Goal: Task Accomplishment & Management: Use online tool/utility

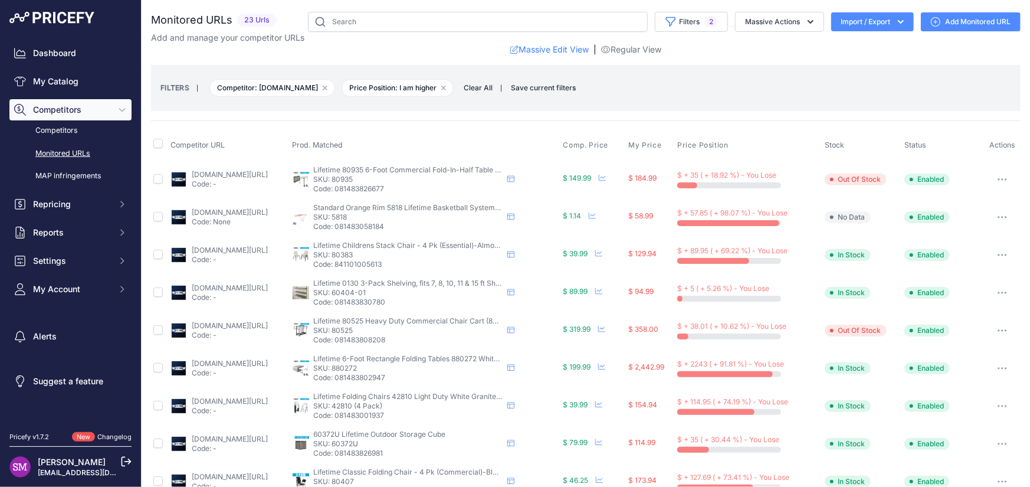
scroll to position [236, 0]
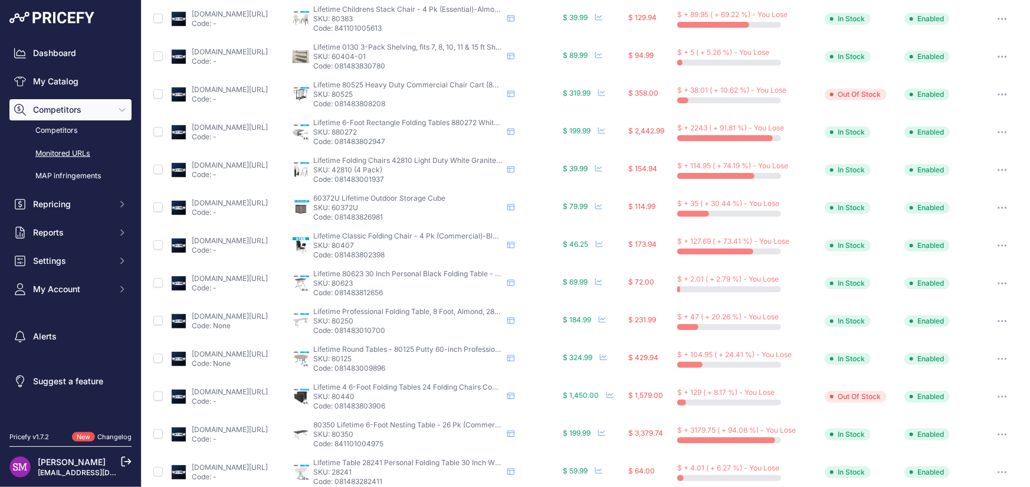
click at [255, 315] on link "lifetime.com/lifetime-80250g-8-foot-folding-table-professional?prirule_jdsnikfk…" at bounding box center [230, 315] width 76 height 9
click at [998, 320] on icon "button" at bounding box center [1002, 321] width 9 height 2
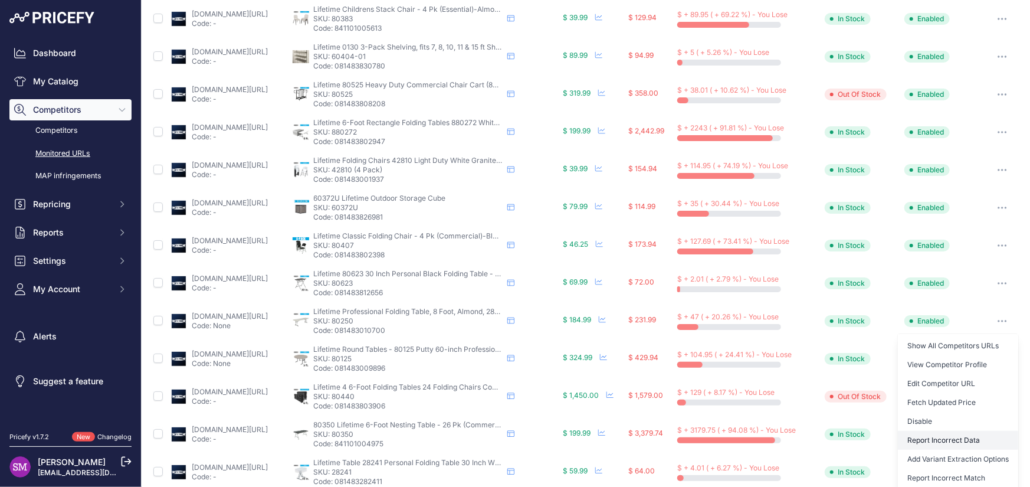
click at [931, 436] on button "Report Incorrect Data" at bounding box center [958, 440] width 120 height 19
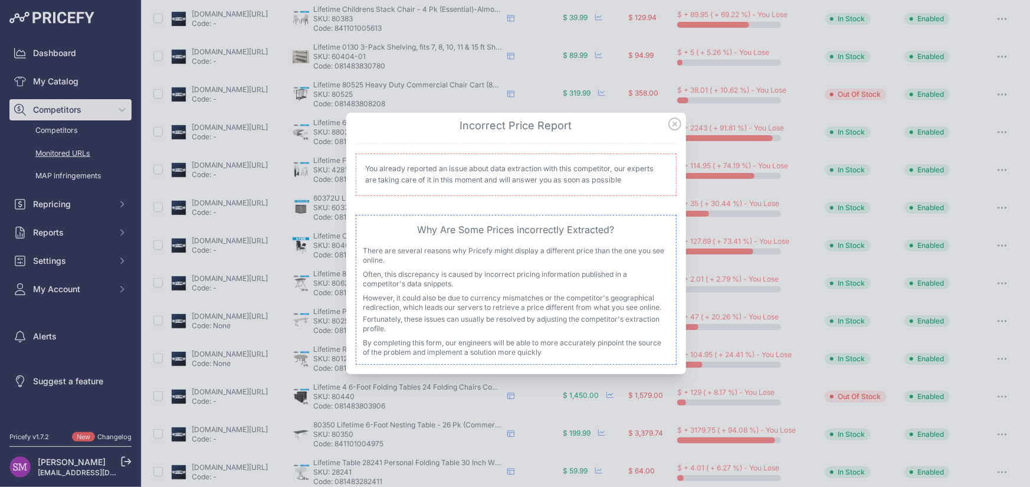
click at [675, 120] on icon at bounding box center [674, 123] width 13 height 13
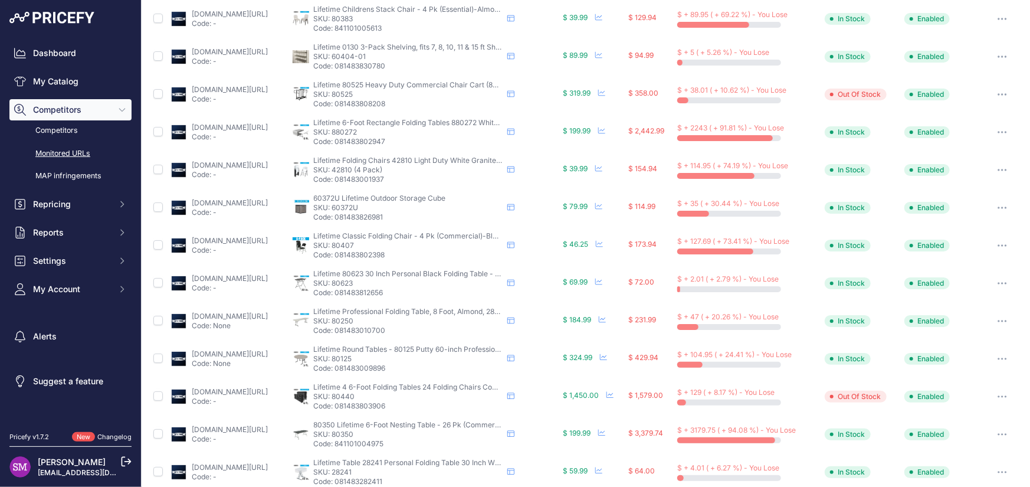
click at [998, 358] on icon "button" at bounding box center [1002, 359] width 9 height 2
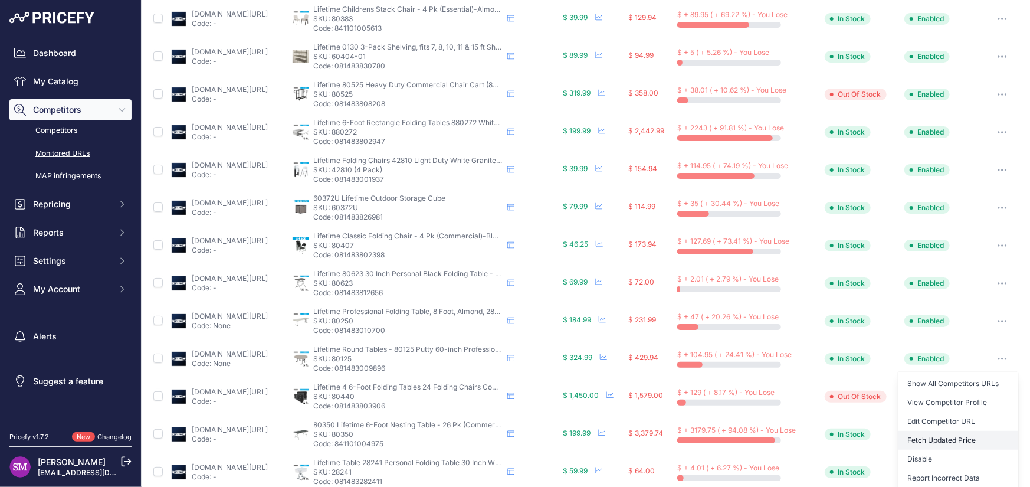
click at [937, 437] on button "Fetch Updated Price" at bounding box center [958, 440] width 120 height 19
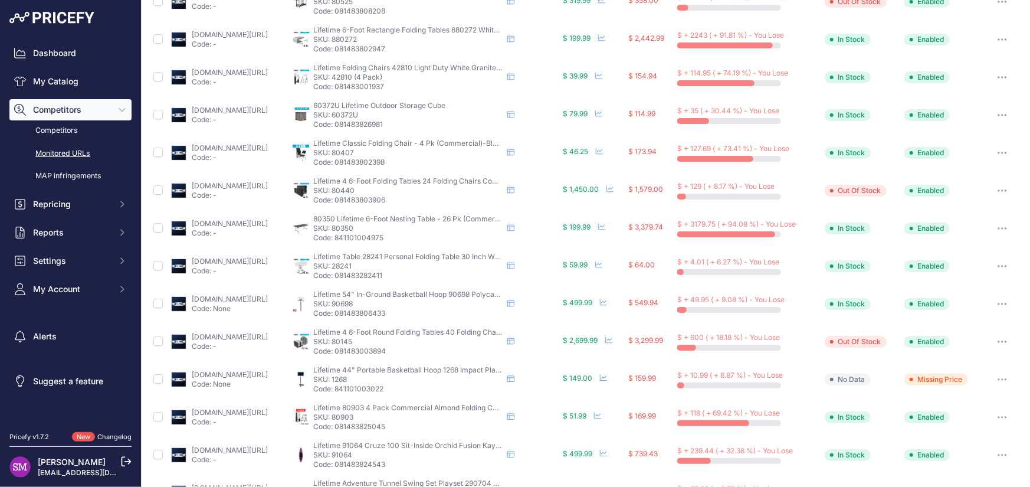
scroll to position [439, 0]
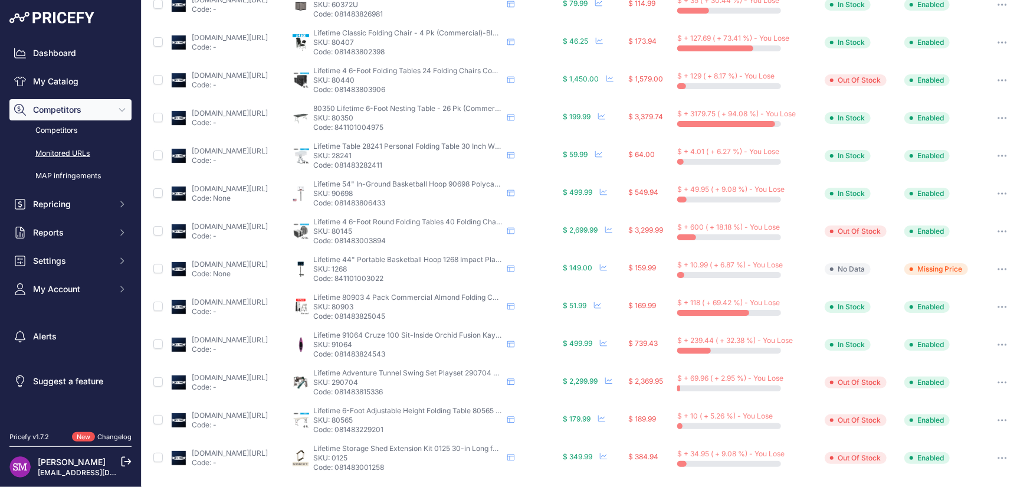
click at [255, 453] on link "lifetime.com/lifetime-0125-11-foot-x-2-5-foot-shed-extension-kit?prirule_jdsnik…" at bounding box center [230, 452] width 76 height 9
click at [268, 412] on link "lifetime.com/lifetime-80565g-6-foot-adjustable-height-table-commercial" at bounding box center [230, 415] width 76 height 9
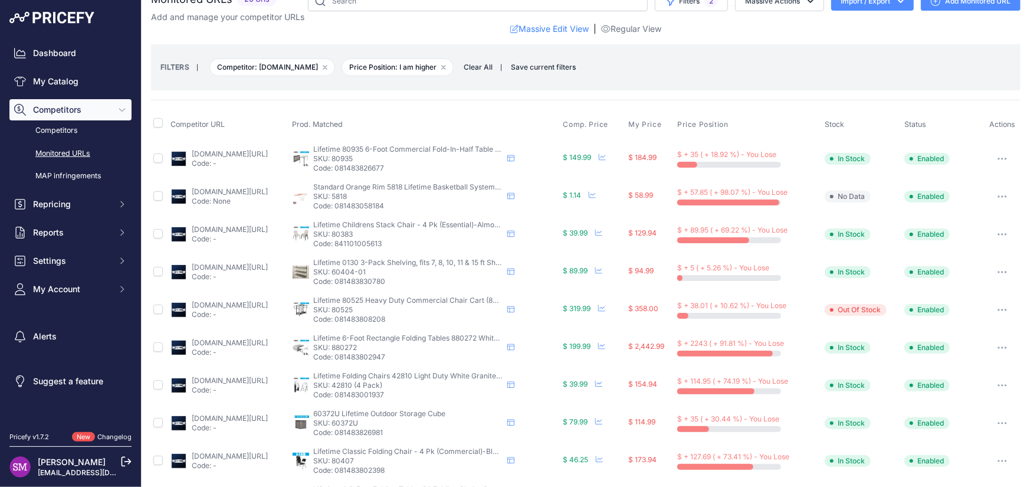
scroll to position [0, 0]
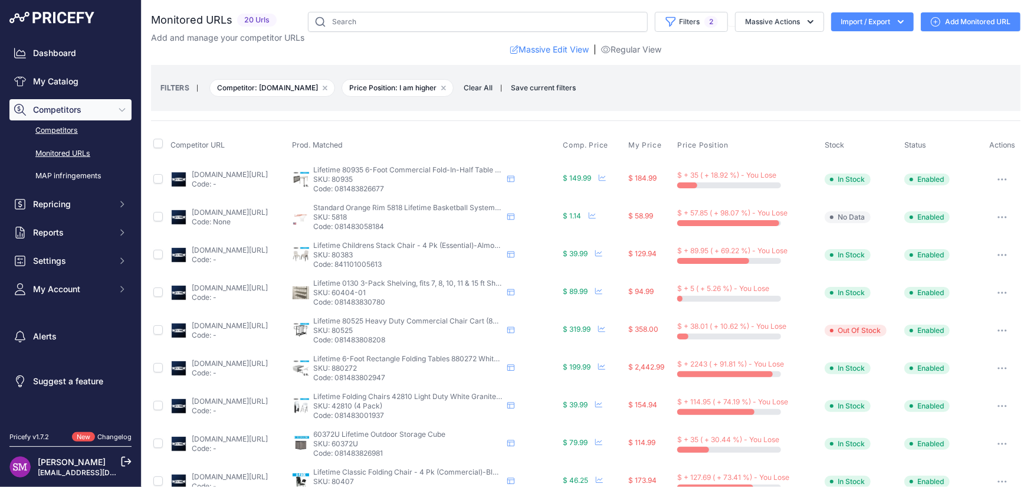
click at [67, 135] on link "Competitors" at bounding box center [70, 130] width 122 height 21
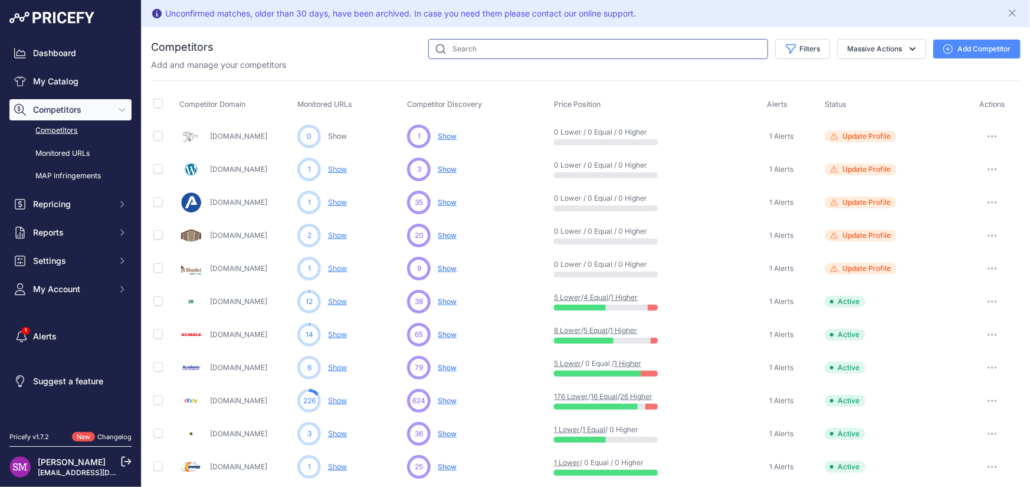
click at [456, 51] on input "text" at bounding box center [598, 49] width 340 height 20
type input "lifetime"
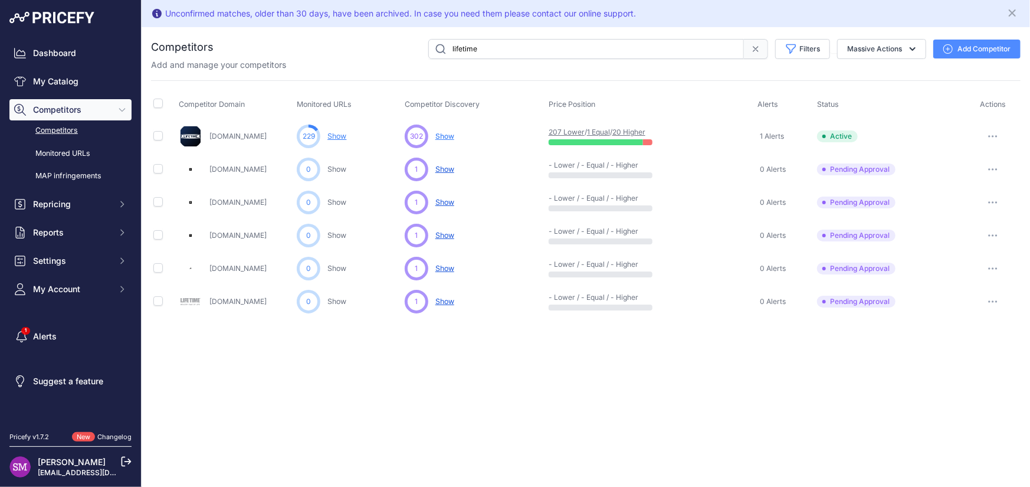
click at [569, 129] on link "207 Lower" at bounding box center [567, 131] width 36 height 9
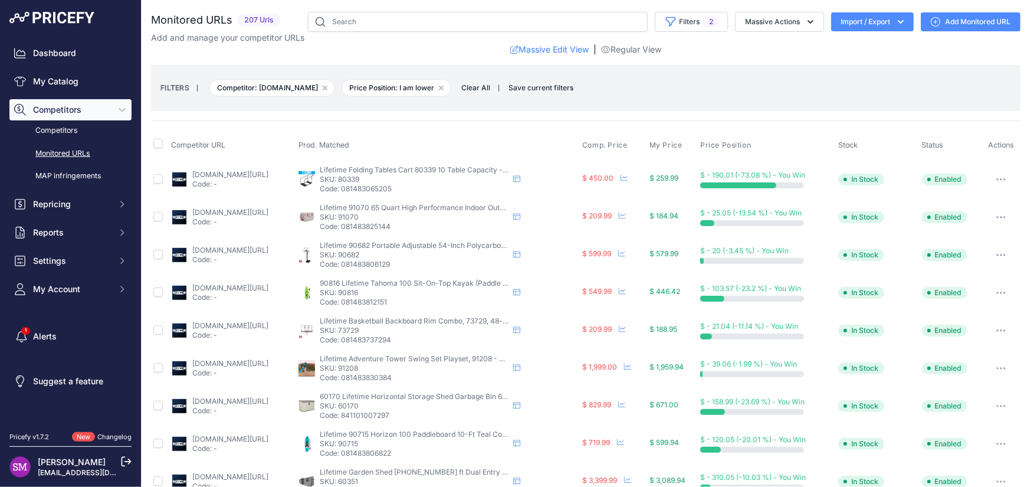
click at [246, 171] on link "lifetime.com/lifetime-80193-heavy-duty-rolling-storage-table-cart?prirule_jdsni…" at bounding box center [230, 174] width 76 height 9
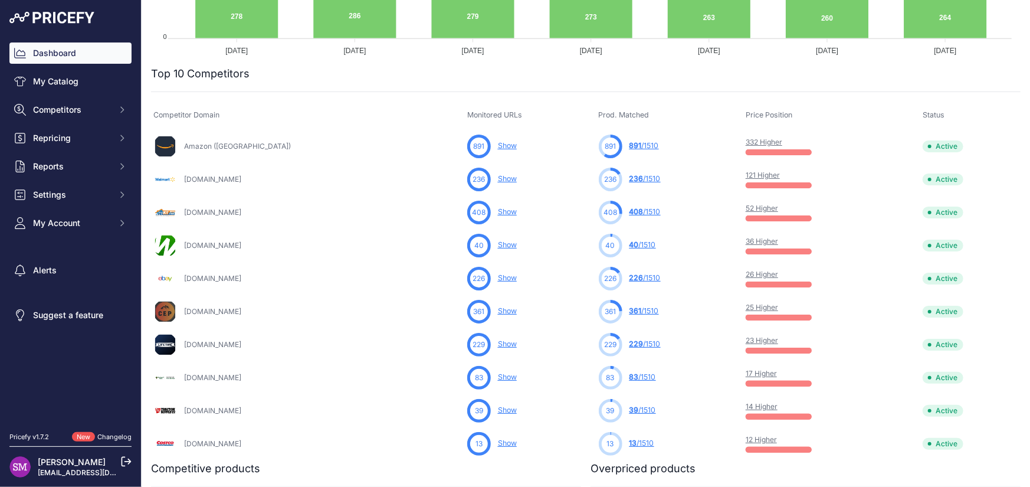
scroll to position [354, 0]
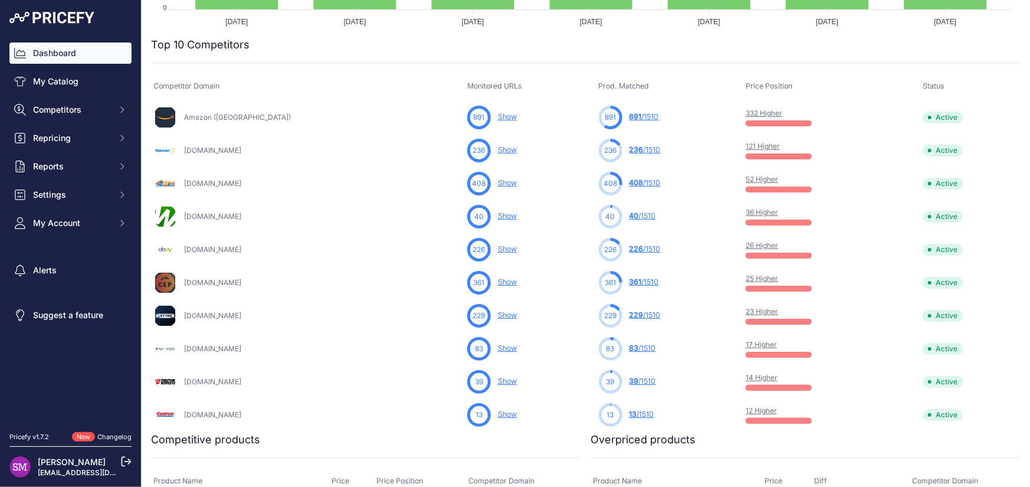
click at [760, 344] on link "17 Higher" at bounding box center [761, 344] width 31 height 9
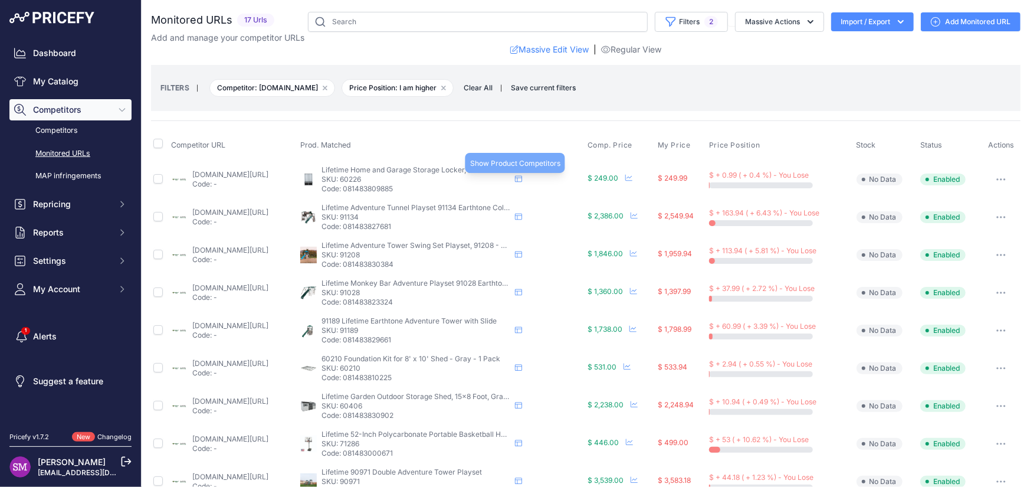
click at [522, 176] on icon at bounding box center [518, 178] width 7 height 7
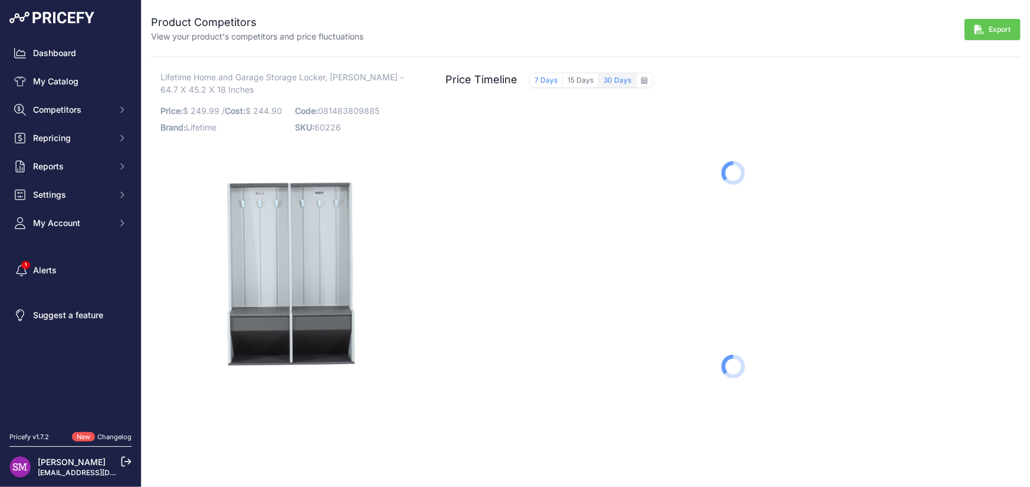
click at [614, 79] on button "30 Days" at bounding box center [617, 80] width 37 height 15
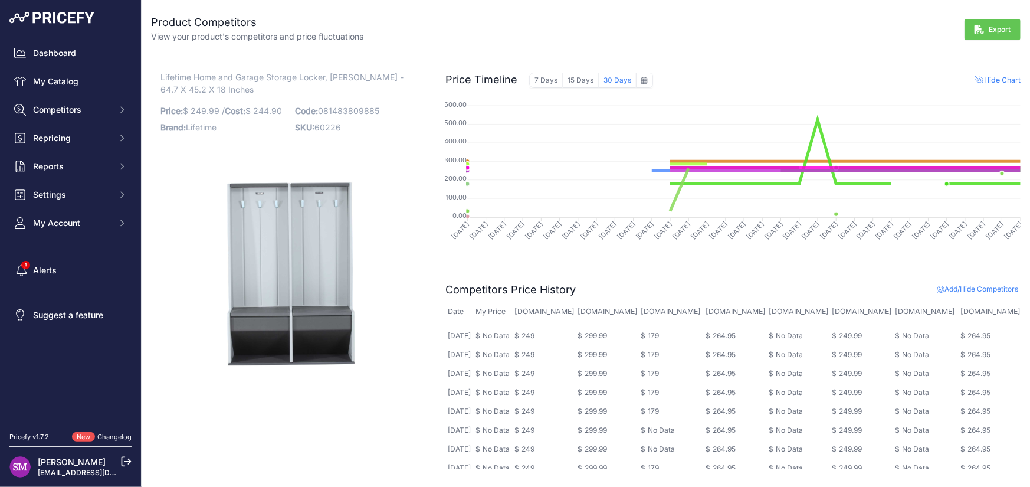
click at [324, 128] on p "SKU: 60226" at bounding box center [358, 127] width 127 height 17
copy p "60226"
